Goal: Information Seeking & Learning: Learn about a topic

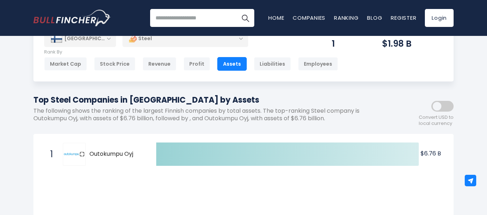
scroll to position [30, 0]
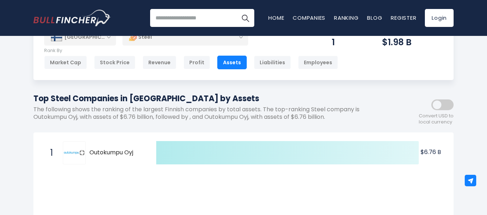
click at [196, 152] on icon at bounding box center [287, 152] width 262 height 23
click at [224, 145] on icon at bounding box center [287, 152] width 262 height 23
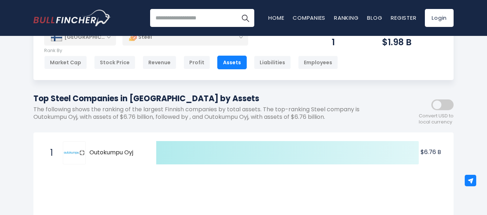
click at [224, 145] on icon at bounding box center [287, 152] width 262 height 23
click at [183, 161] on icon at bounding box center [287, 152] width 262 height 23
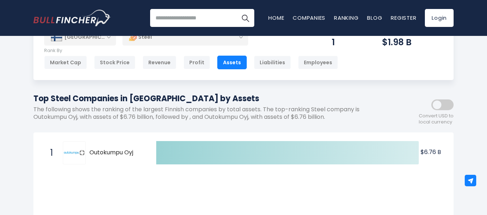
drag, startPoint x: 183, startPoint y: 161, endPoint x: 156, endPoint y: 165, distance: 27.3
click at [156, 165] on icon "Created with Highcharts 12.1.2 $6.76 B ​ $6.76 B" at bounding box center [243, 153] width 408 height 29
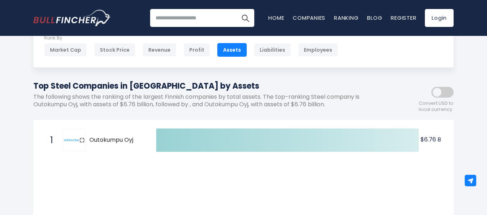
scroll to position [0, 0]
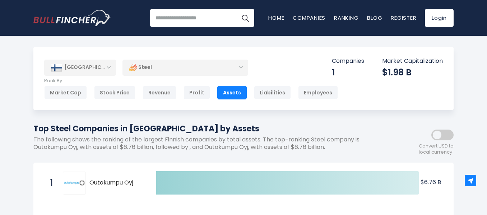
click at [236, 65] on div "Steel" at bounding box center [185, 67] width 126 height 17
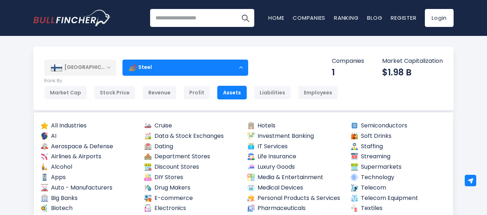
click at [243, 67] on div "Steel" at bounding box center [185, 67] width 126 height 17
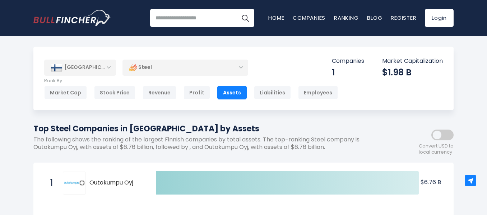
click at [243, 67] on div "Steel" at bounding box center [185, 67] width 126 height 17
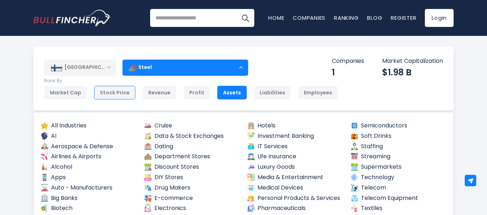
click at [119, 90] on div "Stock Price" at bounding box center [114, 93] width 41 height 14
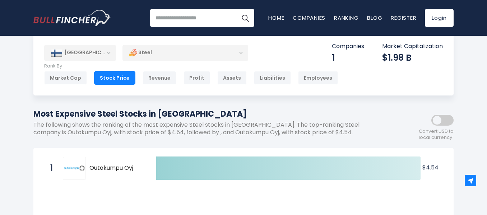
scroll to position [14, 0]
click at [200, 82] on div "Profit" at bounding box center [196, 78] width 27 height 14
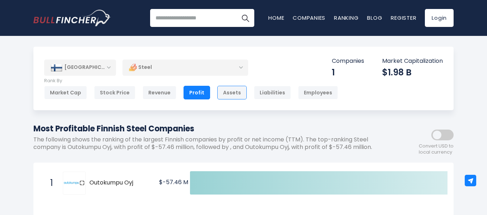
click at [226, 98] on div "Assets" at bounding box center [231, 93] width 29 height 14
